Goal: Task Accomplishment & Management: Complete application form

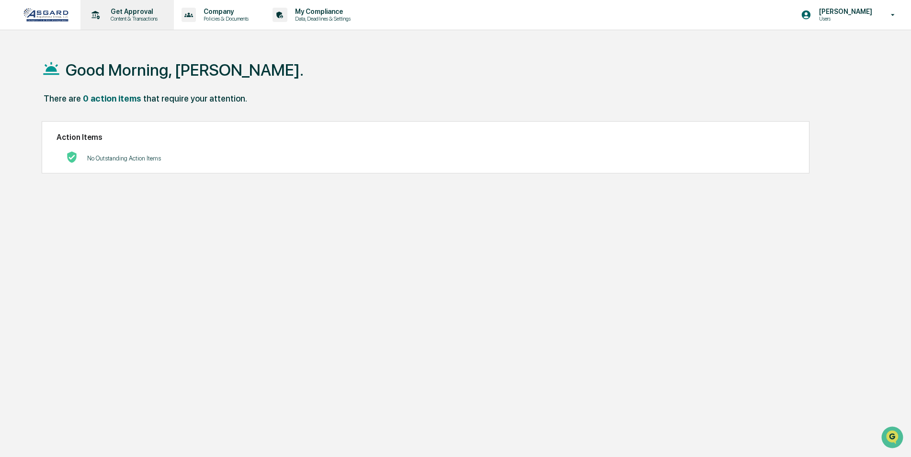
click at [138, 16] on p "Content & Transactions" at bounding box center [132, 18] width 59 height 7
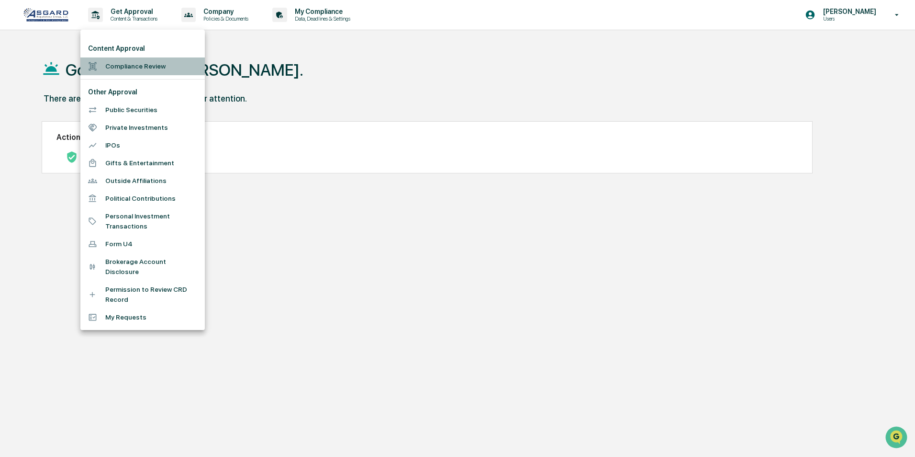
click at [136, 68] on li "Compliance Review" at bounding box center [142, 66] width 124 height 18
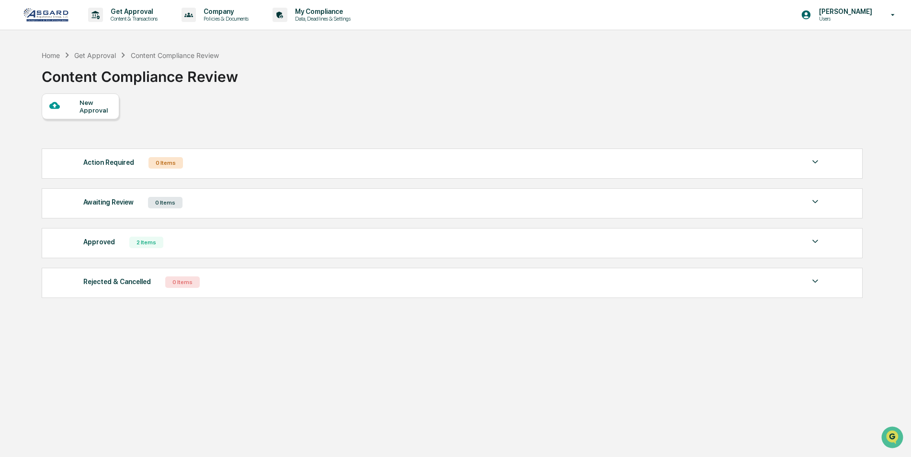
click at [100, 110] on div "New Approval" at bounding box center [95, 106] width 32 height 15
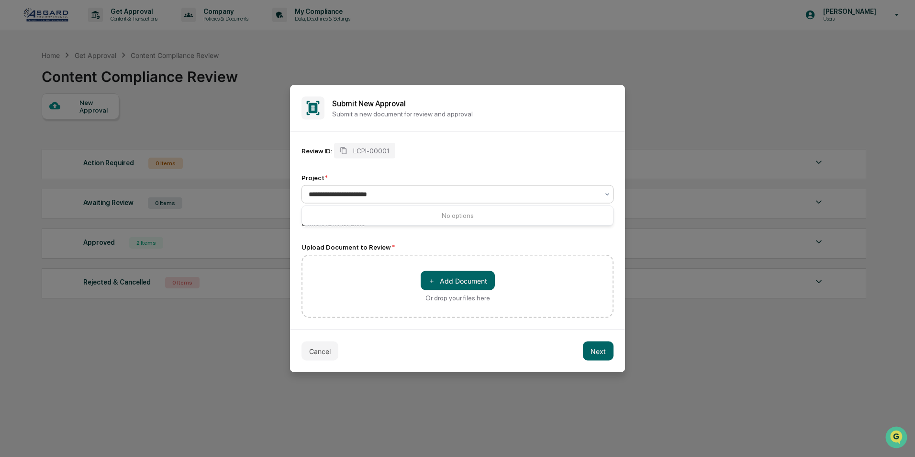
type input "**********"
click at [447, 148] on div "Review ID: LCPI-00001" at bounding box center [458, 150] width 312 height 15
click at [441, 281] on button "＋ Add Document" at bounding box center [458, 280] width 74 height 19
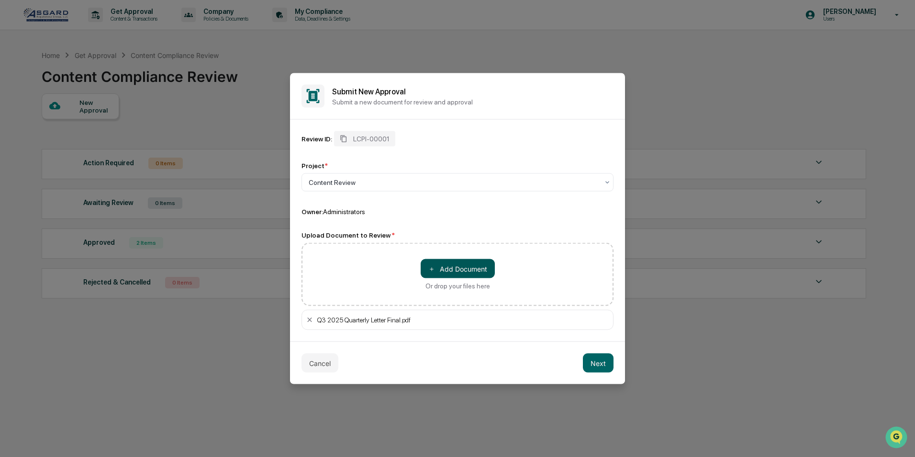
click at [435, 265] on button "＋ Add Document" at bounding box center [458, 268] width 74 height 19
click at [446, 270] on button "＋ Add Document" at bounding box center [458, 268] width 74 height 19
click at [595, 362] on button "Next" at bounding box center [598, 362] width 31 height 19
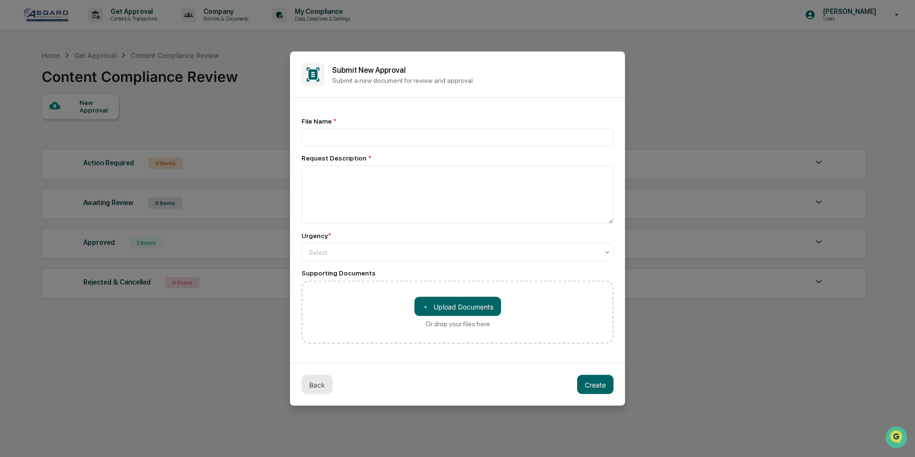
click at [320, 381] on button "Back" at bounding box center [317, 384] width 31 height 19
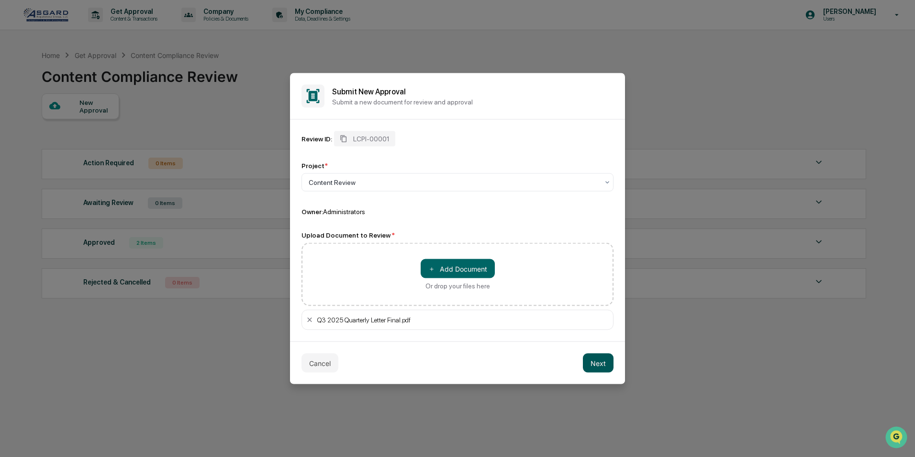
click at [600, 363] on button "Next" at bounding box center [598, 362] width 31 height 19
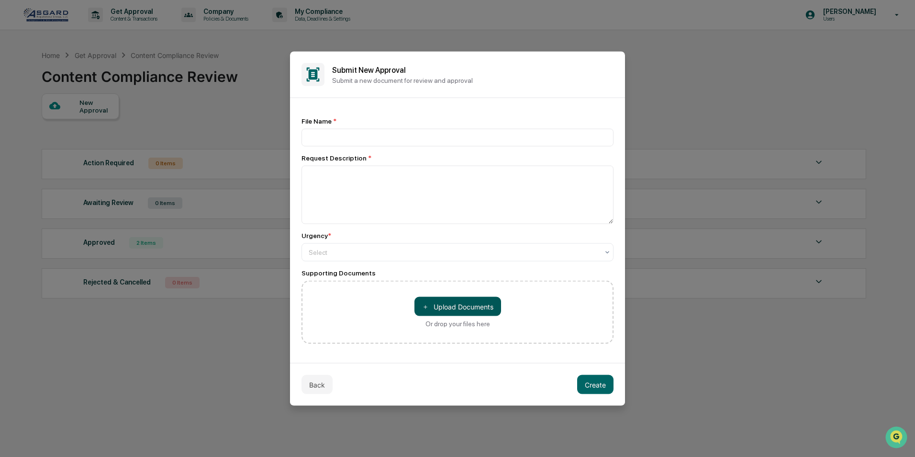
click at [456, 308] on button "＋ Upload Documents" at bounding box center [458, 306] width 87 height 19
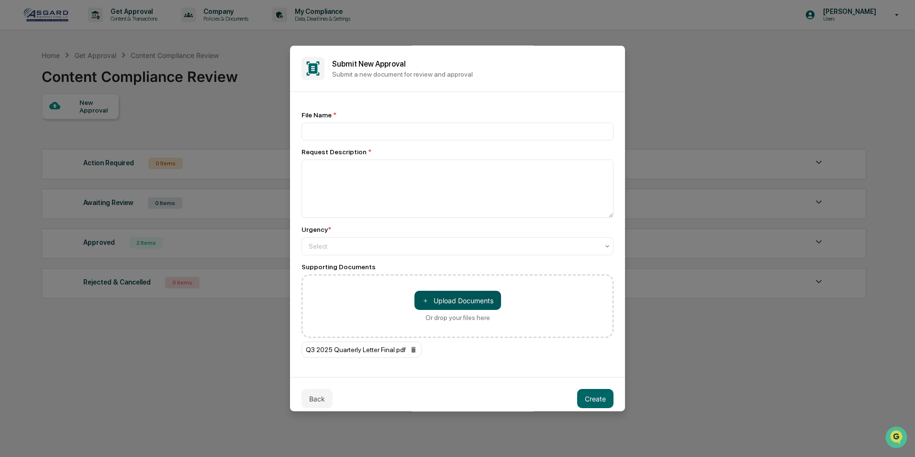
click at [430, 298] on button "＋ Upload Documents" at bounding box center [458, 300] width 87 height 19
click at [353, 134] on input at bounding box center [458, 132] width 312 height 18
type input "**********"
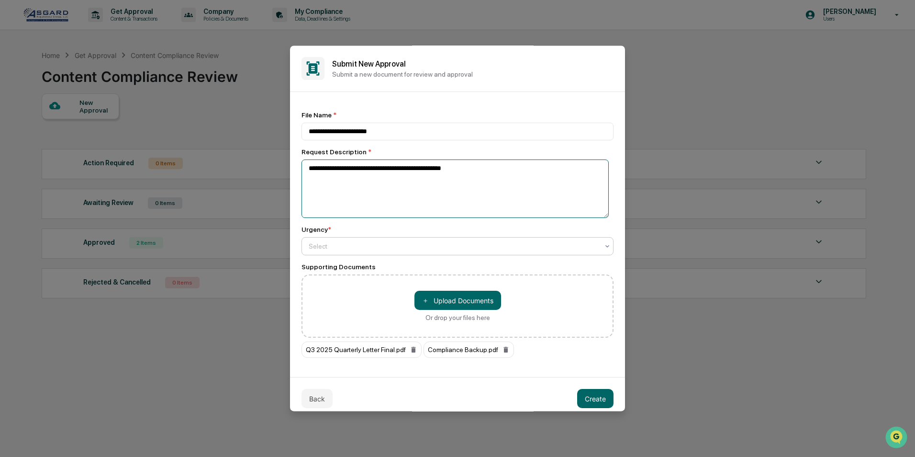
type textarea "**********"
click at [360, 238] on div "Select" at bounding box center [458, 246] width 312 height 18
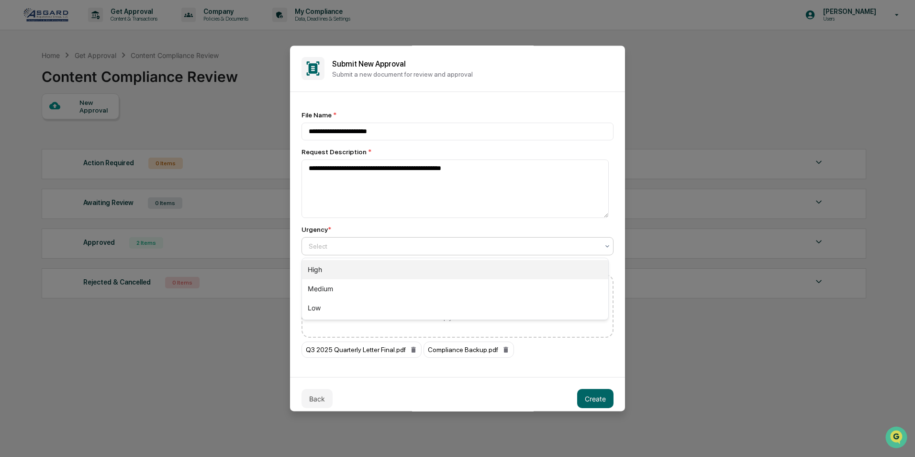
click at [452, 271] on div "High" at bounding box center [455, 269] width 306 height 19
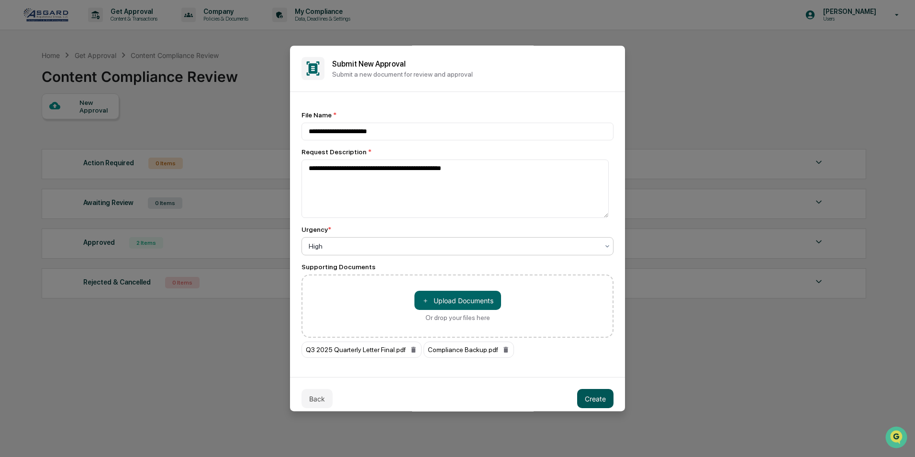
click at [592, 396] on button "Create" at bounding box center [595, 398] width 36 height 19
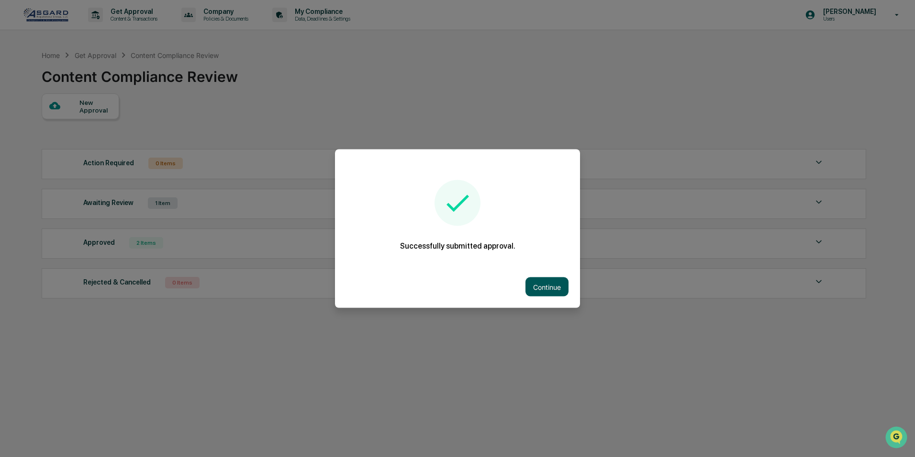
click at [542, 280] on button "Continue" at bounding box center [547, 286] width 43 height 19
